Goal: Communication & Community: Participate in discussion

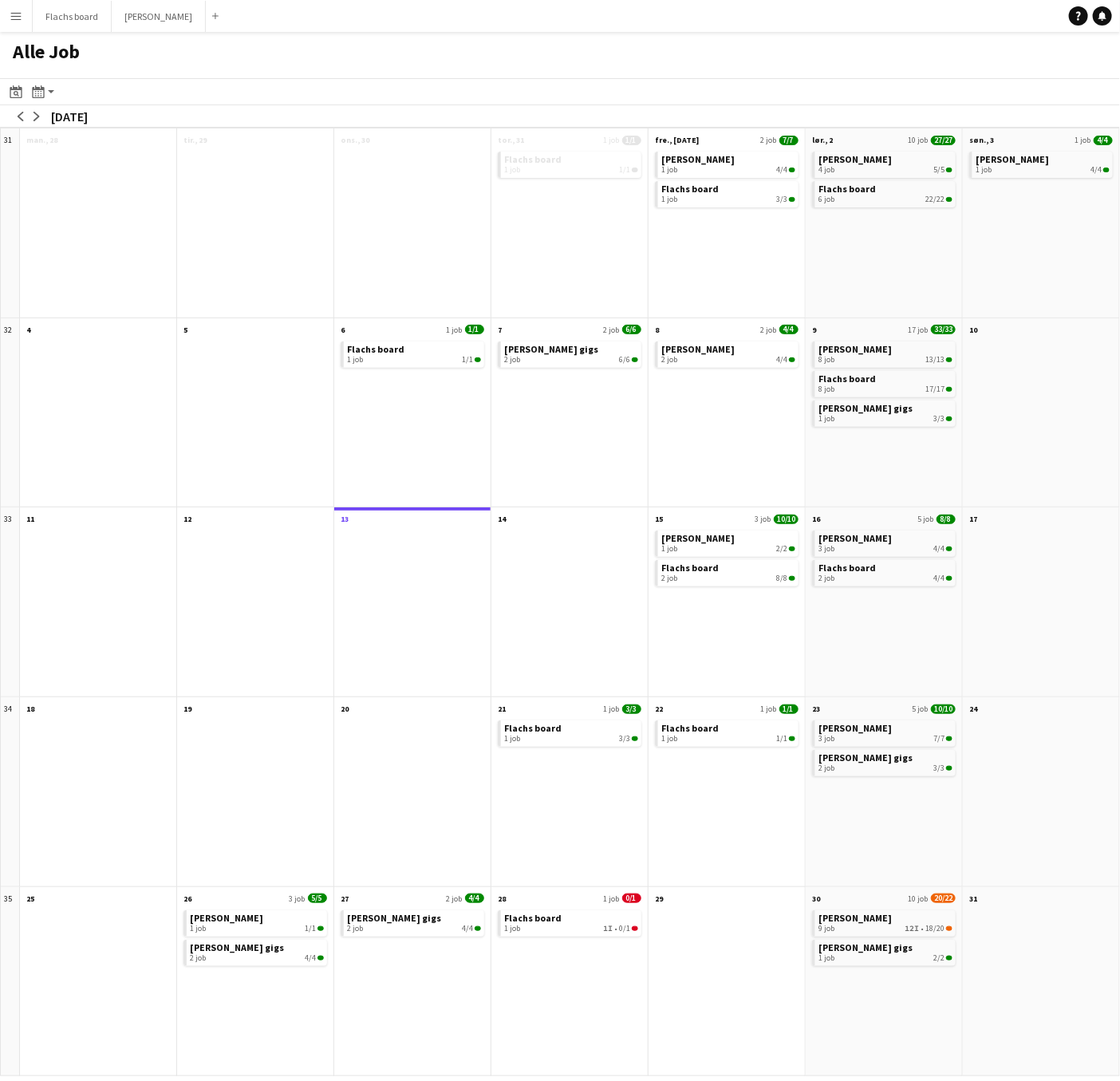
click at [22, 16] on button "Menu" at bounding box center [16, 16] width 32 height 32
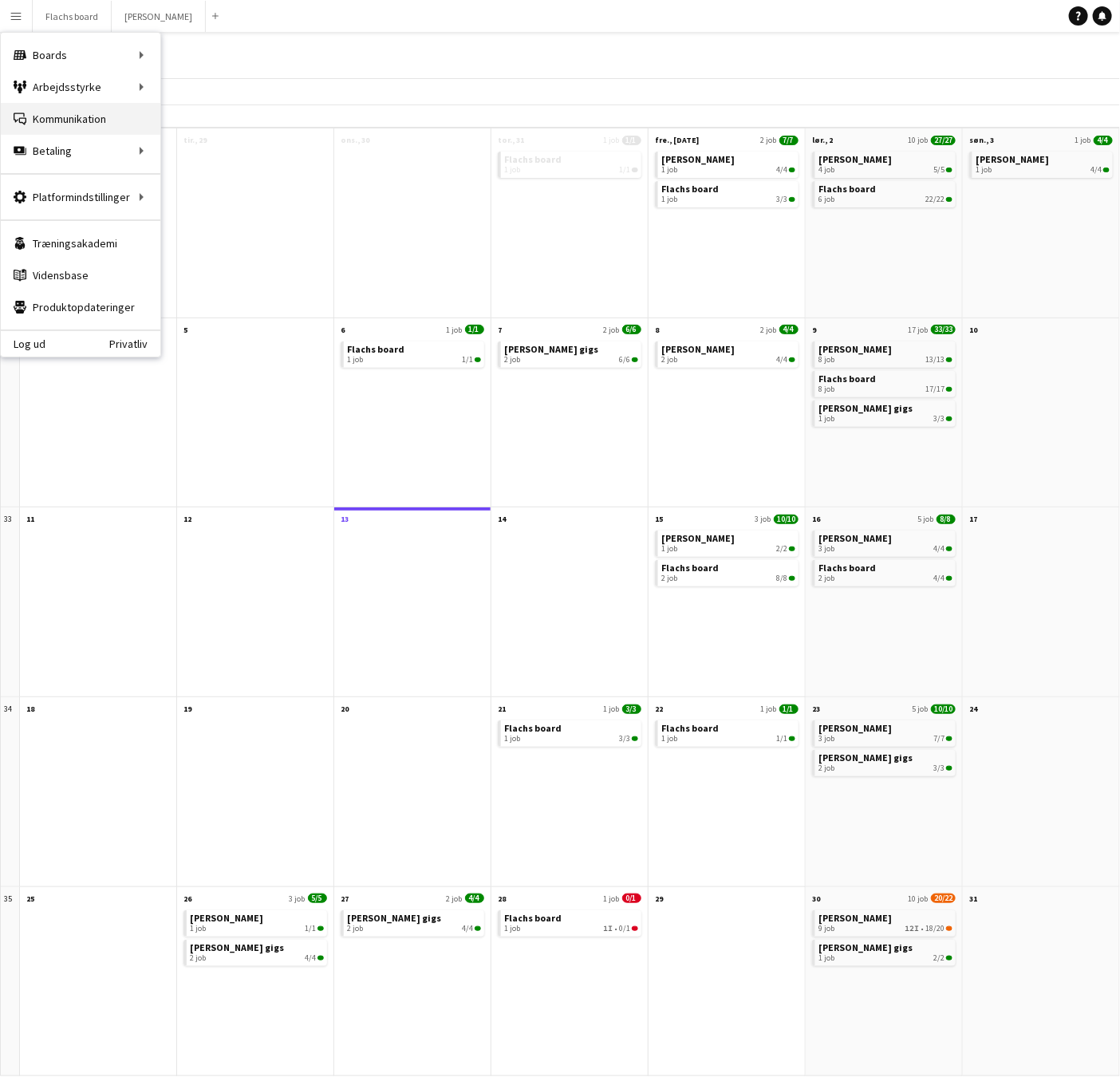
click at [61, 111] on link "Kommunikation Kommunikation" at bounding box center [80, 119] width 160 height 32
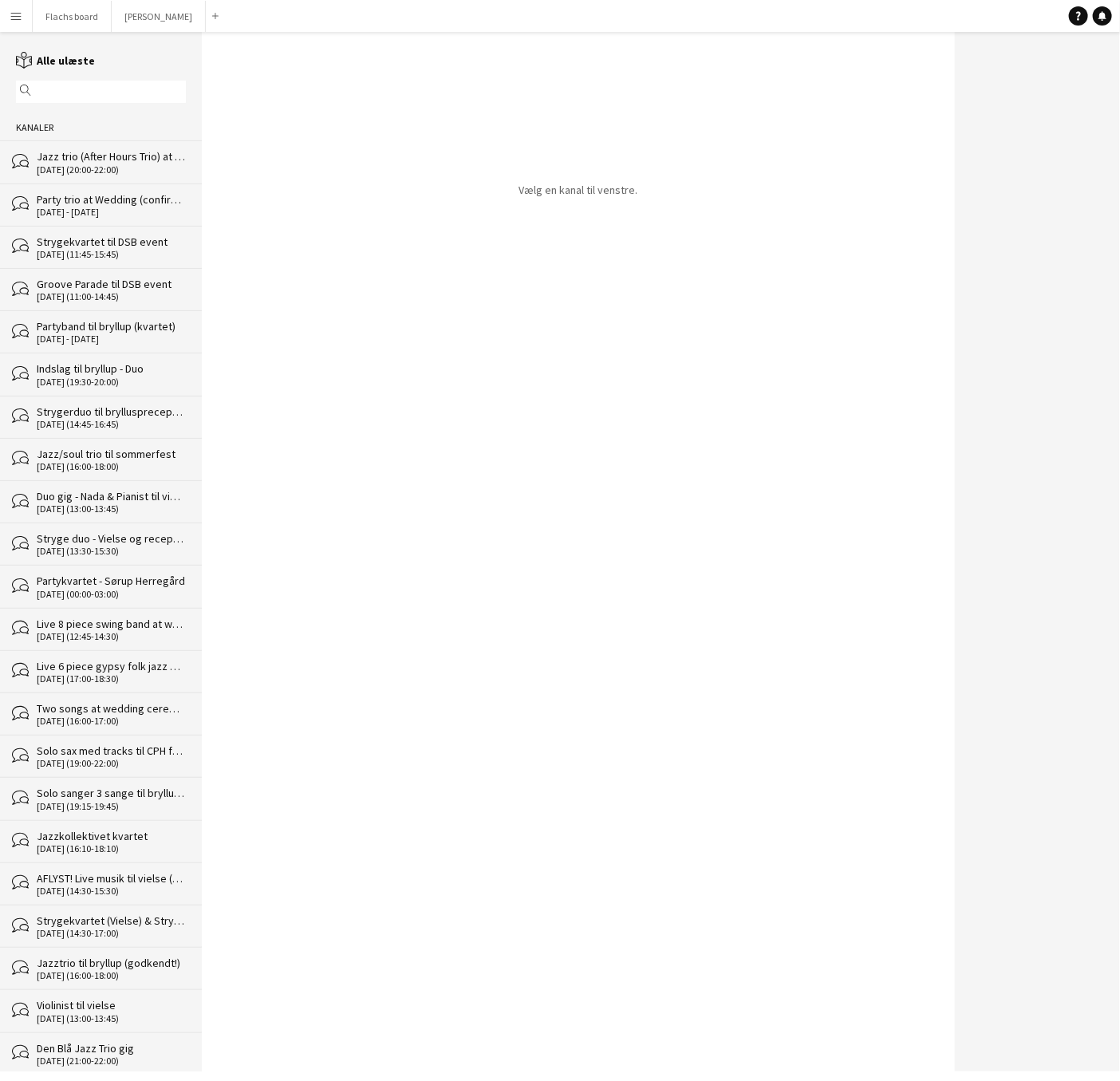
click at [85, 160] on div "Jazz trio (After Hours Trio) at corporate dinner" at bounding box center [111, 156] width 149 height 14
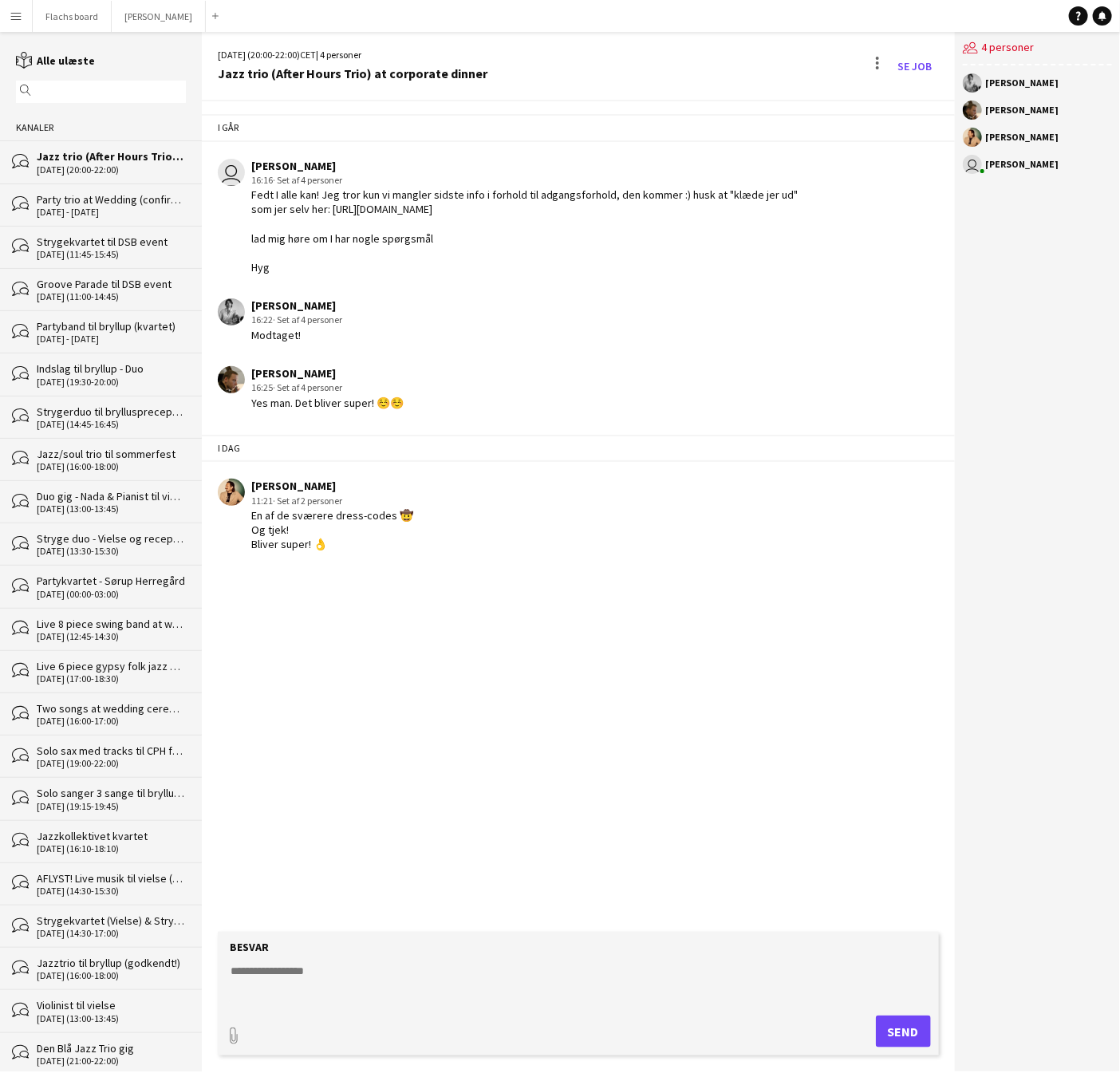
click at [393, 970] on textarea at bounding box center [582, 983] width 706 height 41
click at [326, 992] on textarea at bounding box center [582, 983] width 706 height 41
type textarea "**********"
click at [895, 1028] on button "Send" at bounding box center [903, 1032] width 55 height 32
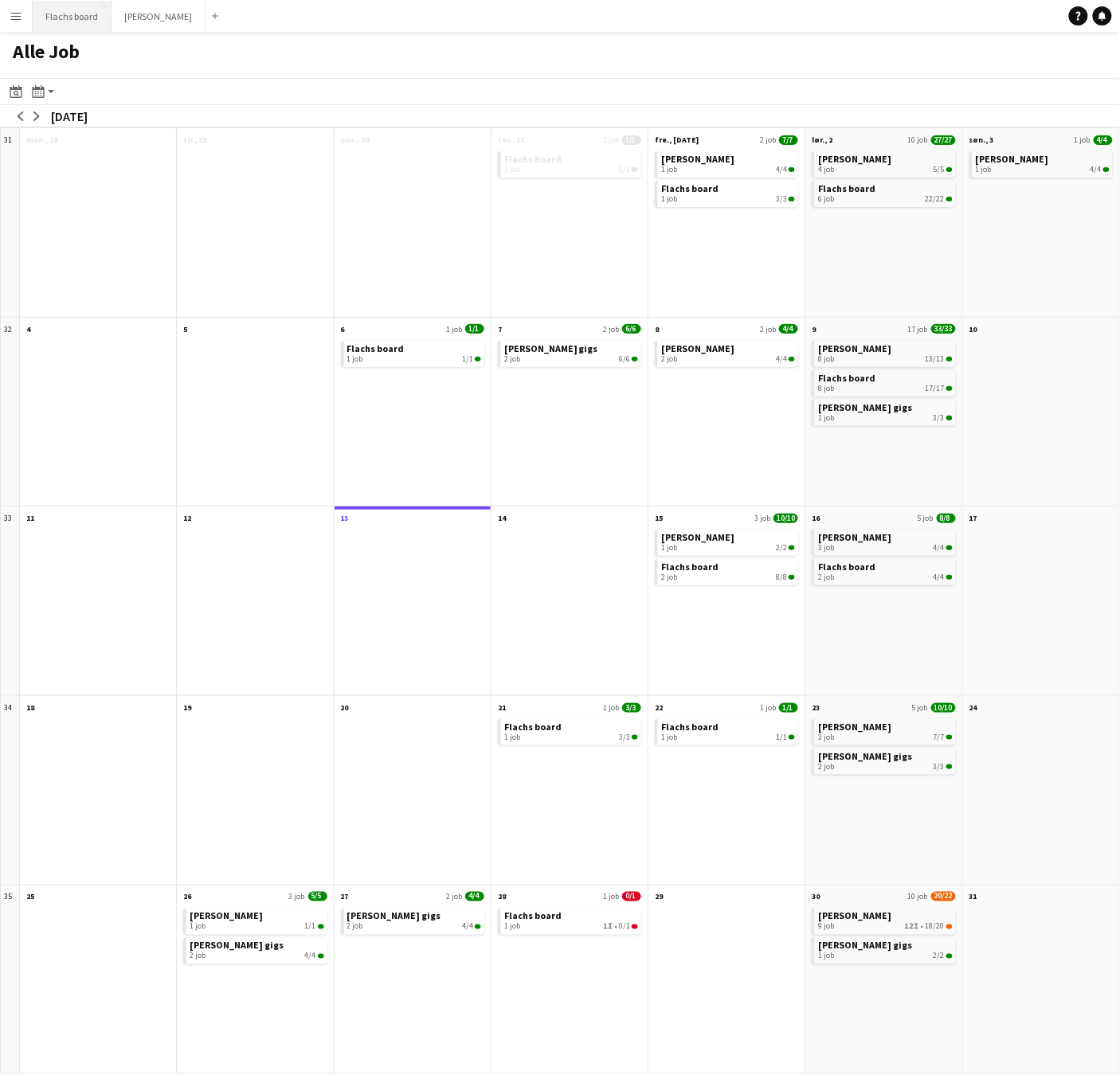
click at [88, 15] on button "Flachs board Luk" at bounding box center [72, 16] width 79 height 31
